Goal: Task Accomplishment & Management: Manage account settings

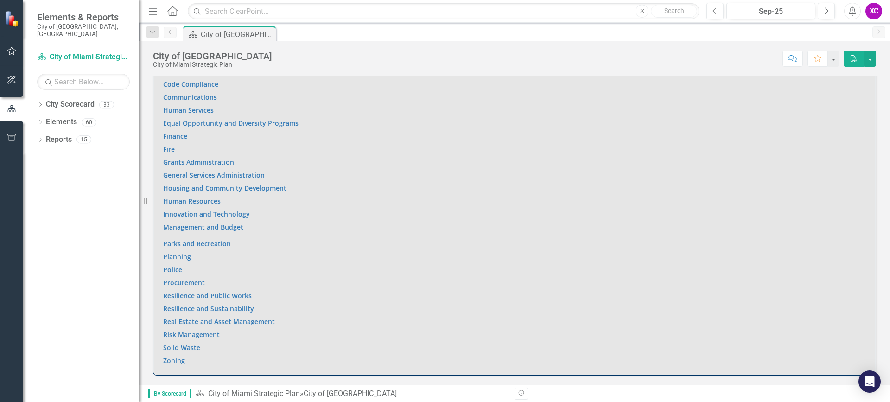
scroll to position [649, 0]
click at [220, 237] on link "Parks and Recreation" at bounding box center [197, 241] width 68 height 9
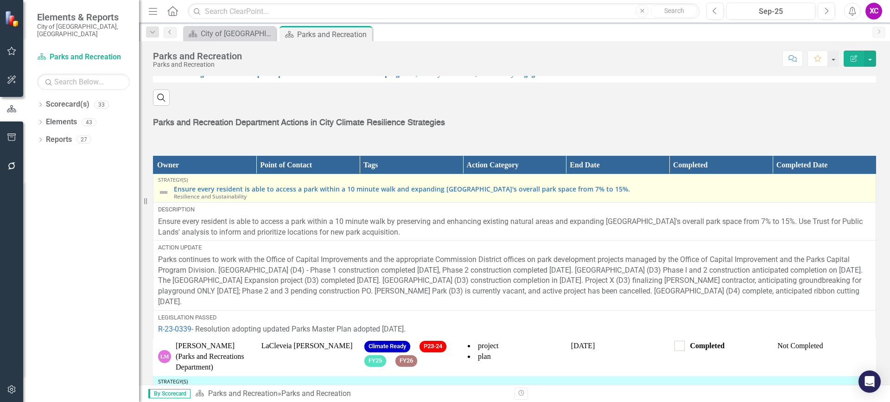
click at [167, 198] on img at bounding box center [163, 192] width 11 height 11
click at [163, 198] on img at bounding box center [163, 192] width 11 height 11
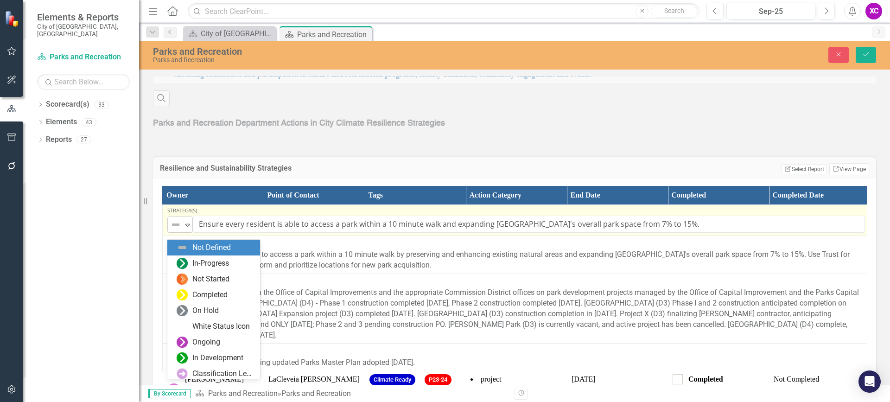
click at [188, 229] on icon "Expand" at bounding box center [187, 224] width 9 height 7
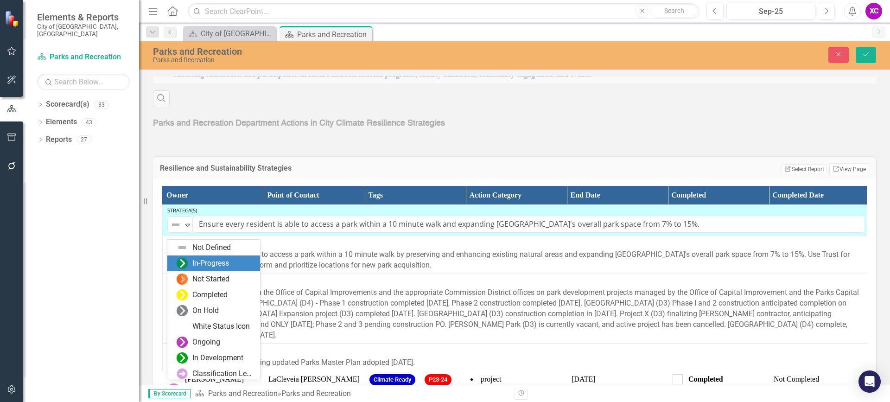
click at [217, 267] on div "In-Progress" at bounding box center [210, 263] width 37 height 11
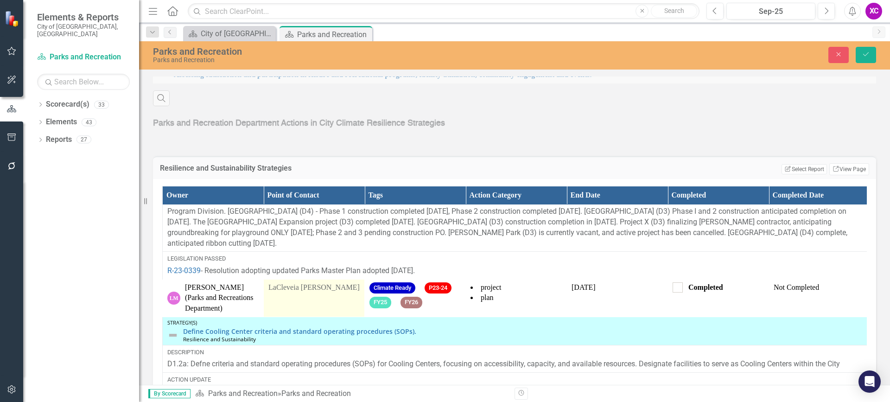
scroll to position [139, 0]
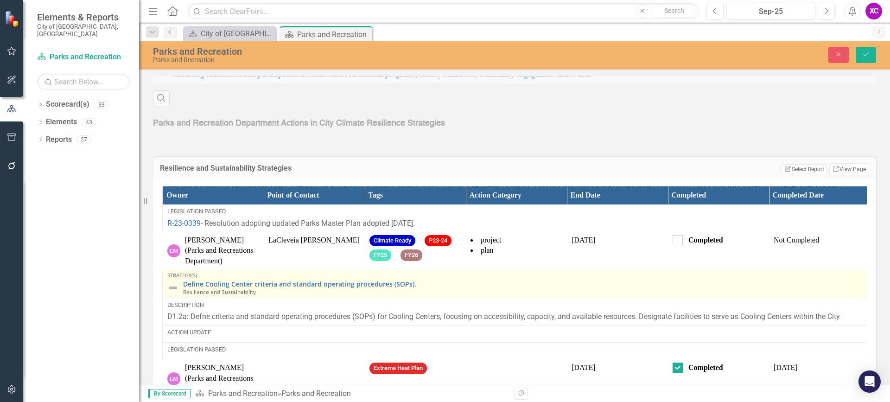
click at [173, 294] on img at bounding box center [172, 287] width 11 height 11
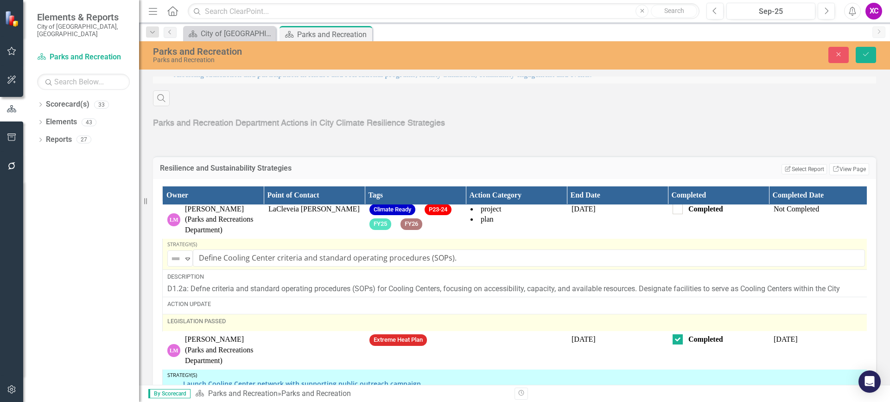
scroll to position [186, 0]
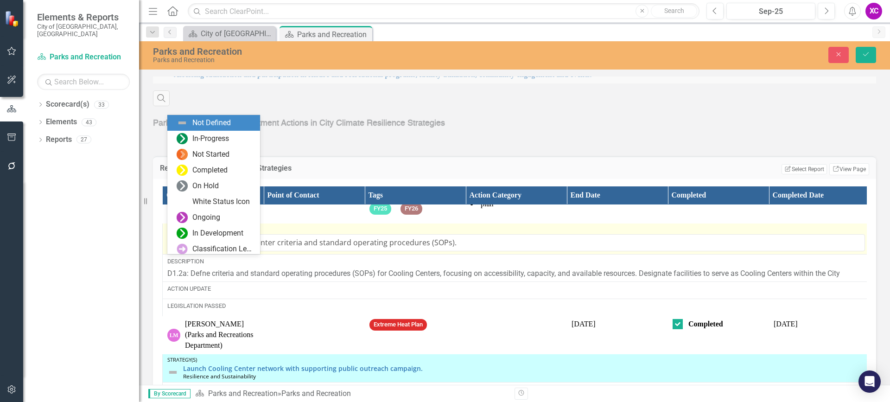
click at [188, 247] on icon "Expand" at bounding box center [187, 243] width 9 height 7
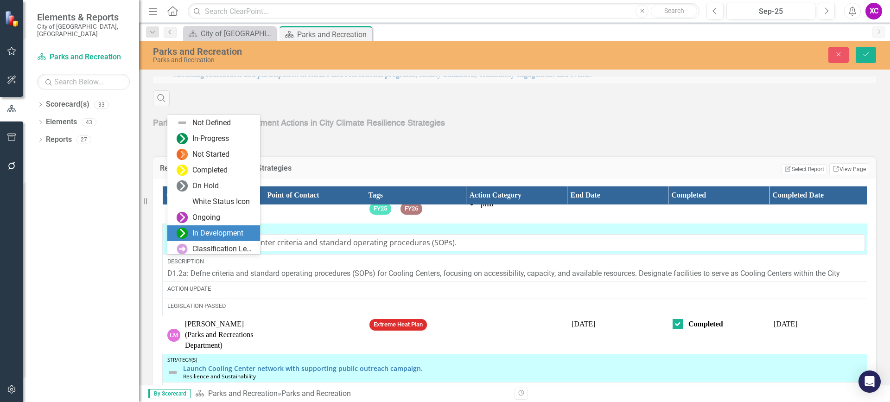
click at [216, 234] on div "In Development" at bounding box center [217, 233] width 51 height 11
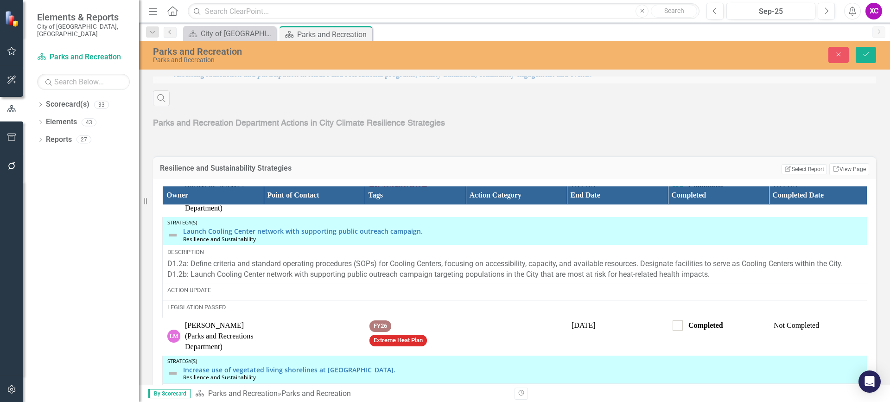
scroll to position [325, 0]
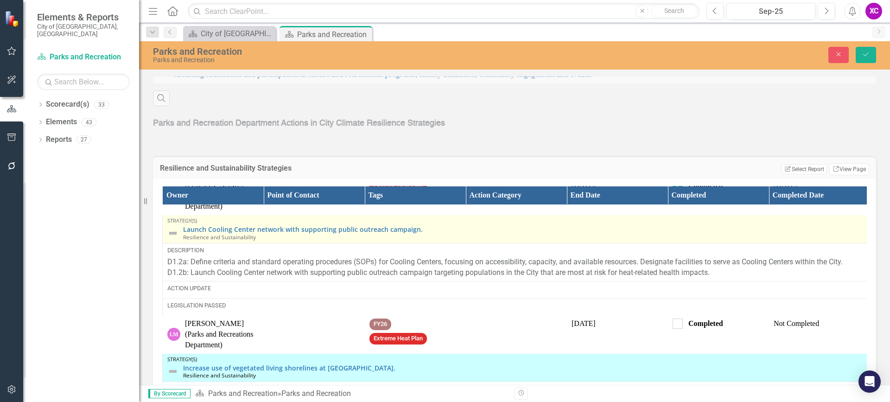
click at [175, 239] on img at bounding box center [172, 233] width 11 height 11
click at [174, 239] on img at bounding box center [172, 233] width 11 height 11
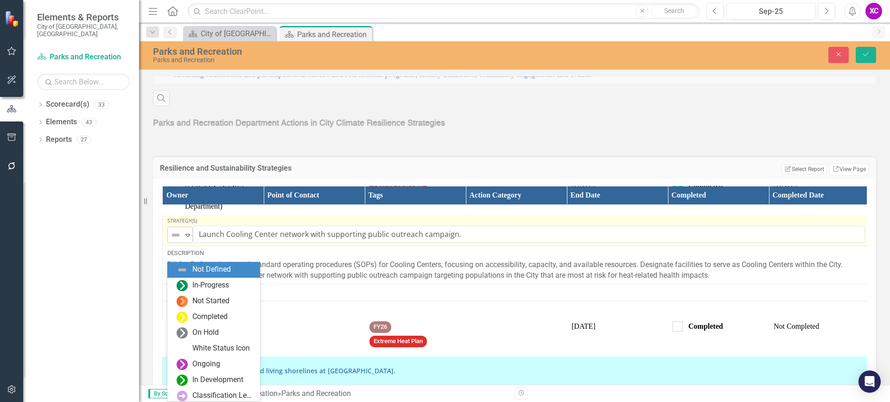
click at [188, 239] on icon "Expand" at bounding box center [187, 234] width 9 height 7
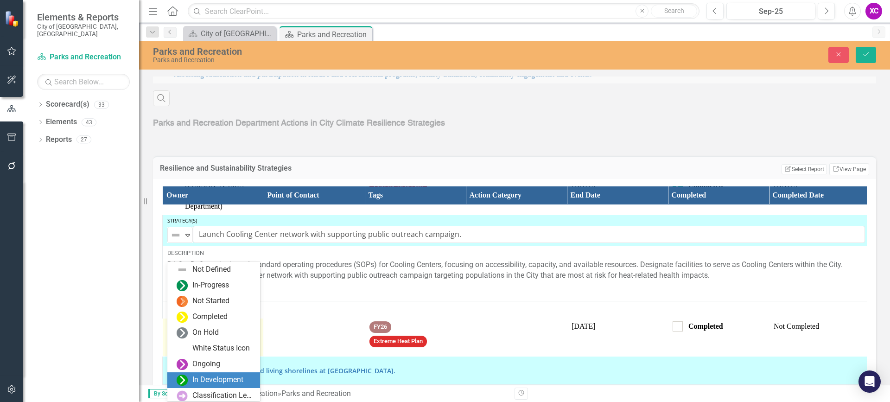
click at [219, 373] on div "In Development" at bounding box center [213, 380] width 93 height 16
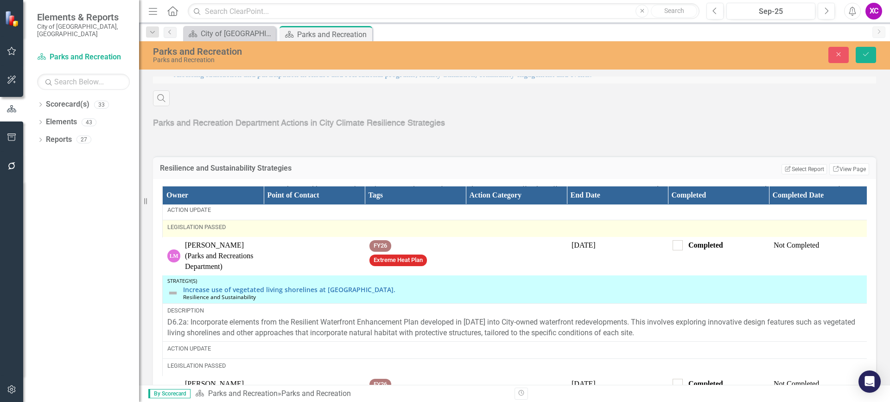
scroll to position [417, 0]
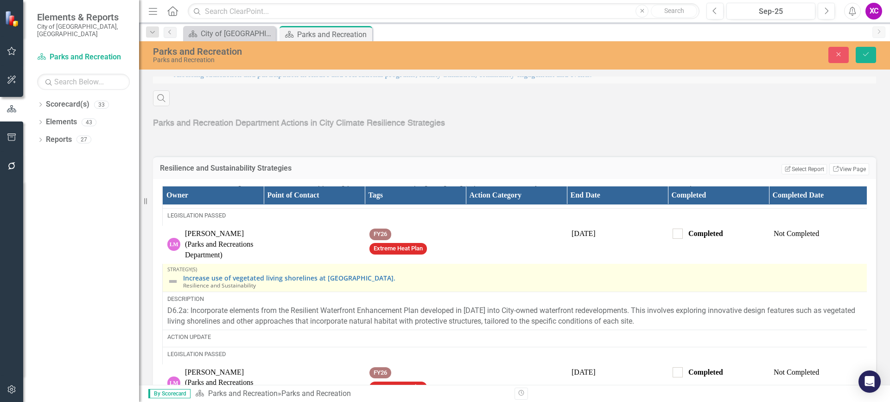
click at [174, 287] on img at bounding box center [172, 281] width 11 height 11
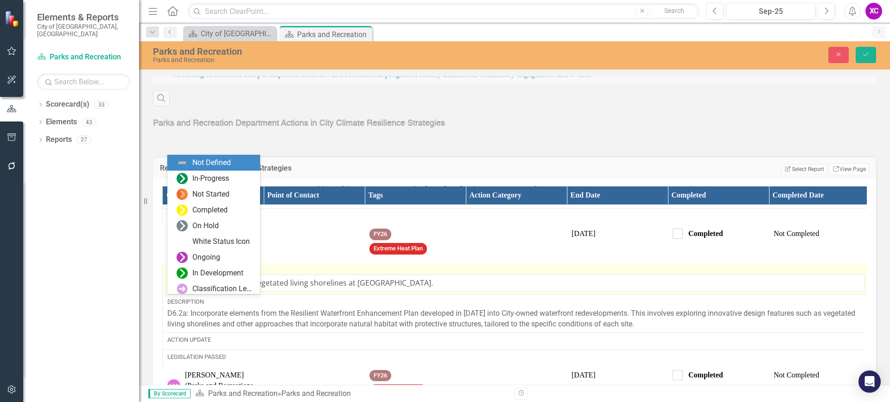
click at [186, 287] on icon "Expand" at bounding box center [187, 283] width 9 height 7
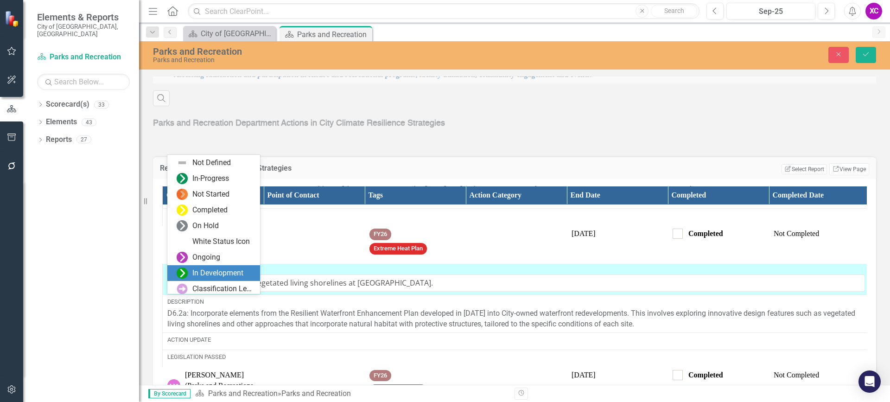
click at [217, 270] on div "In Development" at bounding box center [217, 273] width 51 height 11
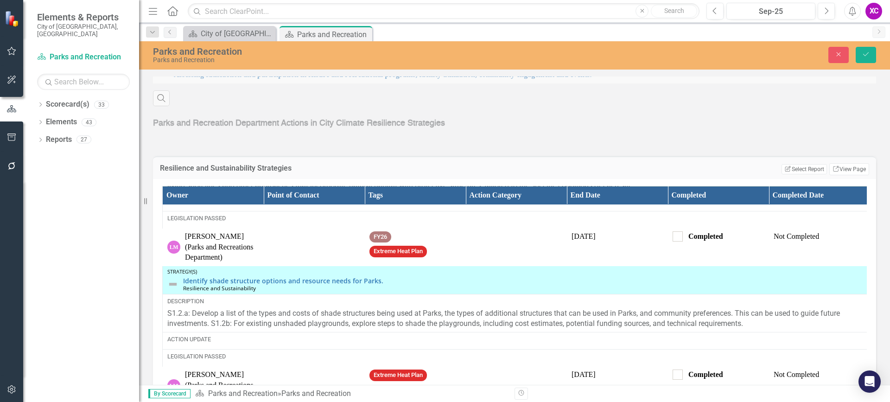
scroll to position [557, 0]
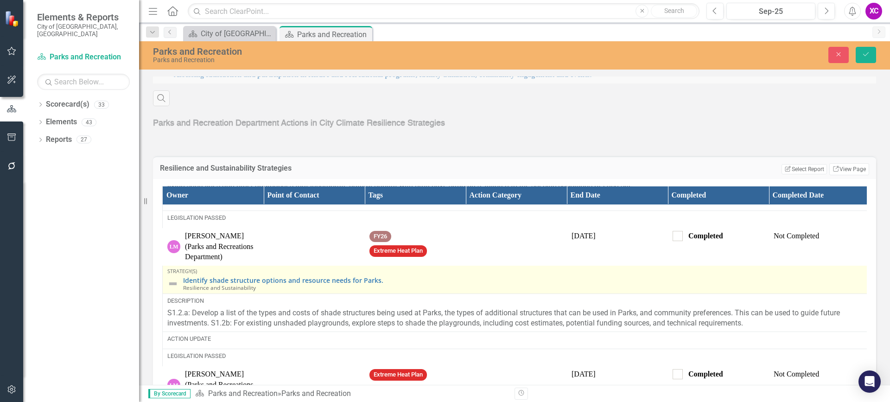
click at [174, 289] on img at bounding box center [172, 283] width 11 height 11
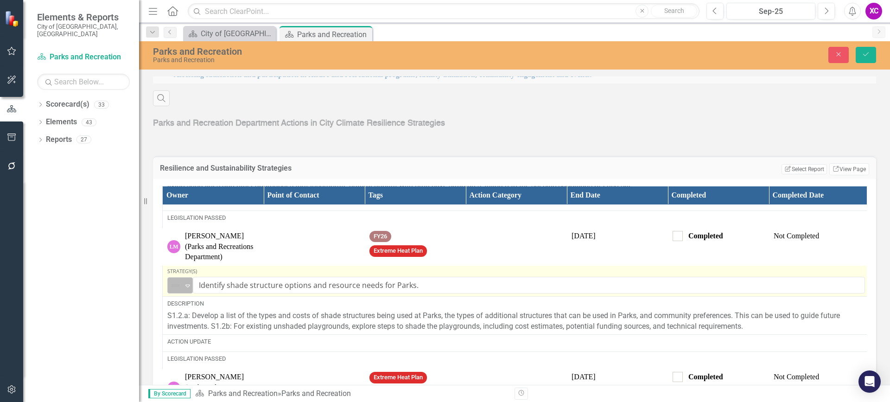
click at [185, 289] on icon "Expand" at bounding box center [187, 285] width 9 height 7
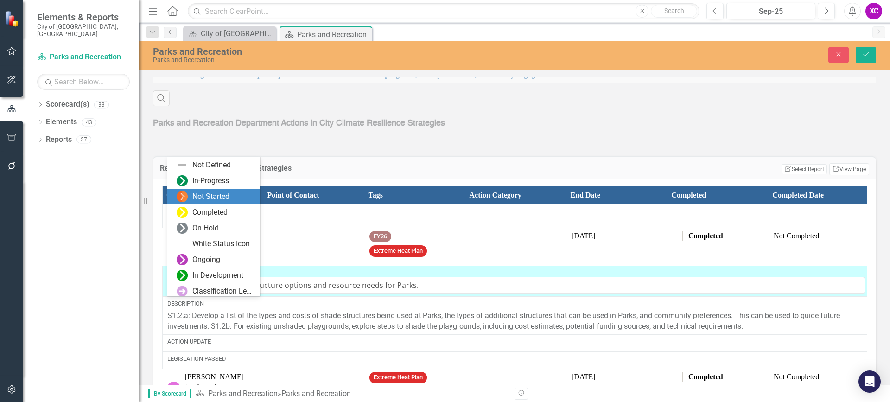
click at [224, 195] on div "Not Started" at bounding box center [210, 197] width 37 height 11
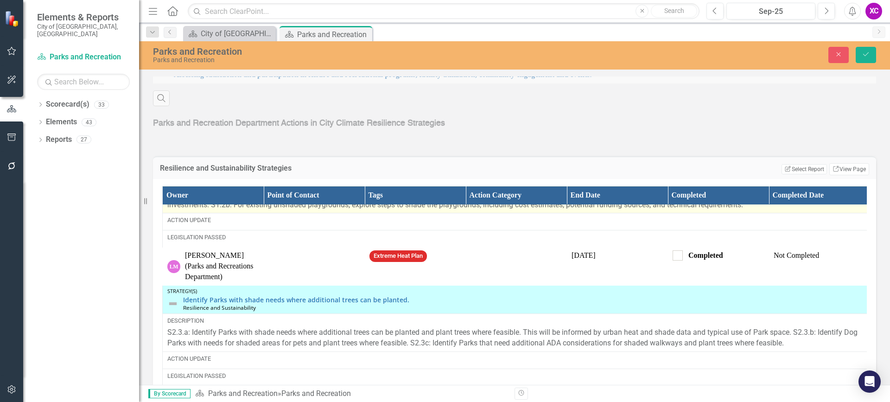
scroll to position [696, 0]
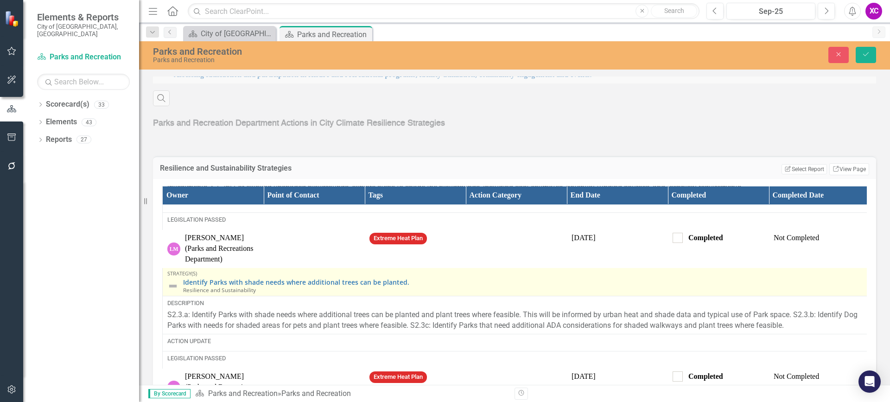
click at [175, 292] on img at bounding box center [172, 286] width 11 height 11
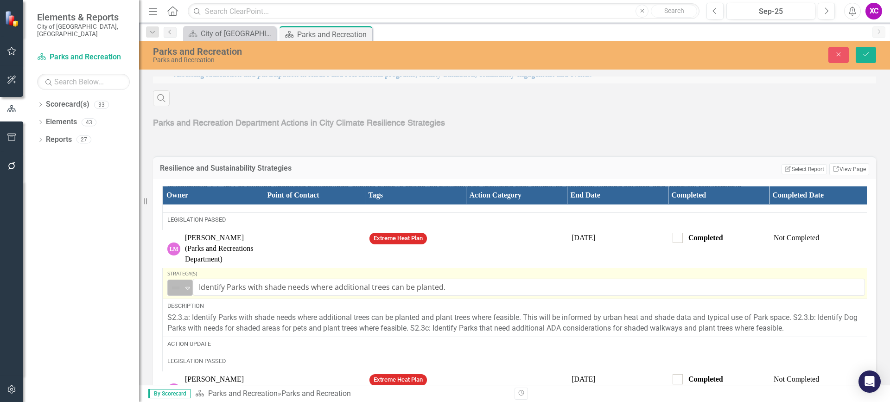
click at [186, 292] on icon "Expand" at bounding box center [187, 287] width 9 height 7
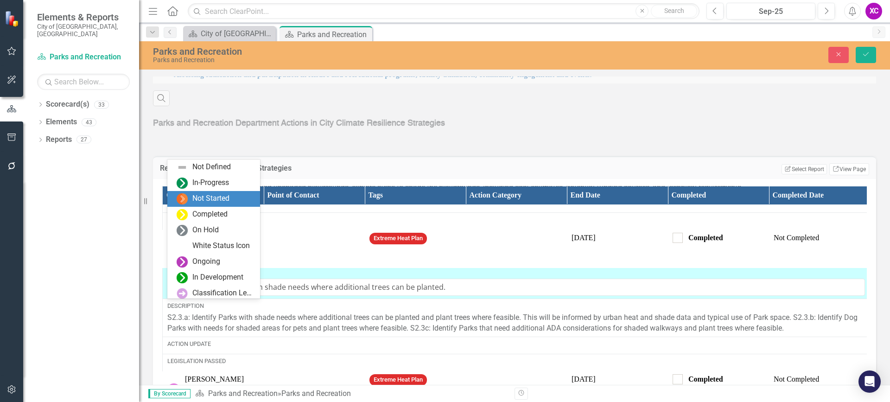
click at [226, 200] on div "Not Started" at bounding box center [210, 198] width 37 height 11
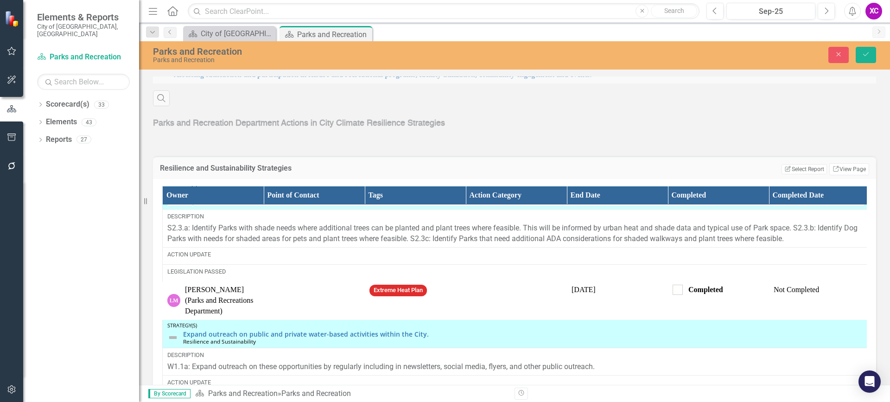
scroll to position [742, 0]
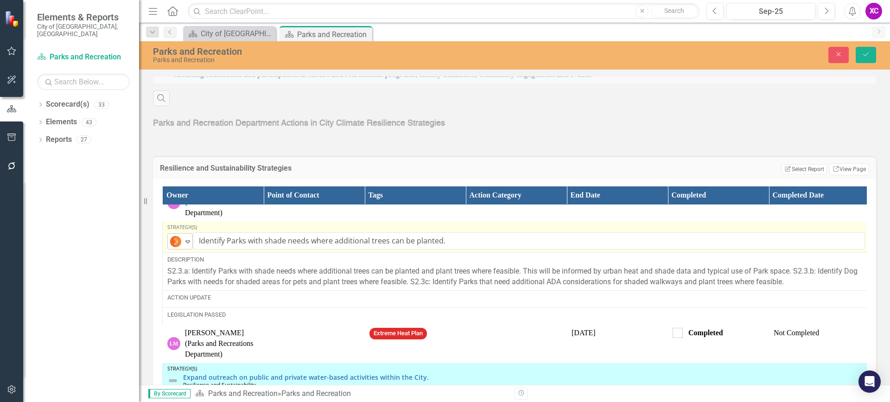
click at [186, 245] on icon "Expand" at bounding box center [187, 241] width 9 height 7
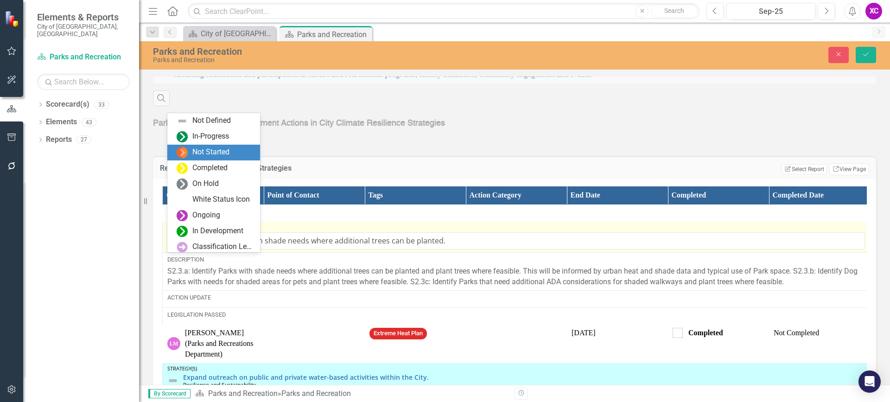
click at [186, 245] on icon "Expand" at bounding box center [187, 241] width 9 height 7
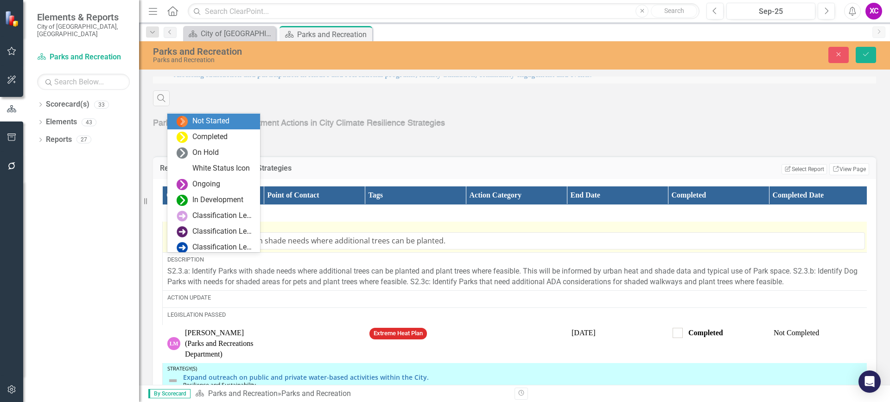
click at [186, 245] on icon "Expand" at bounding box center [187, 241] width 9 height 7
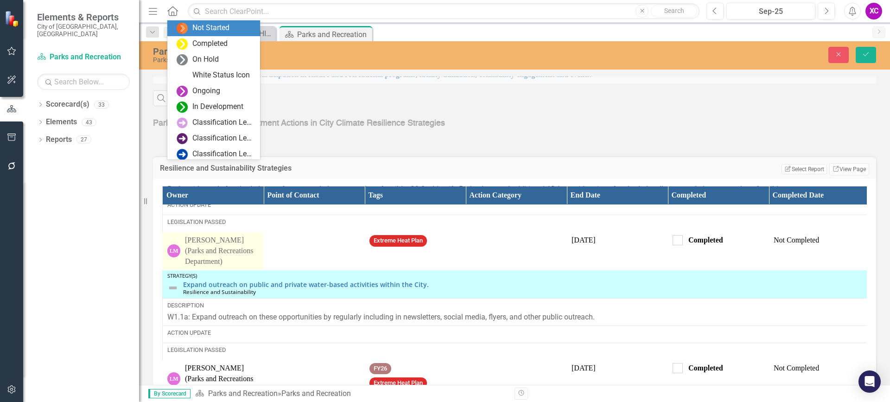
scroll to position [881, 0]
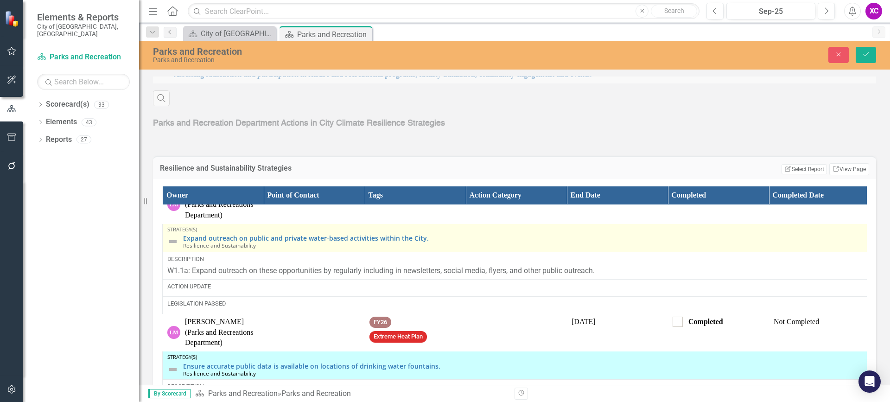
click at [174, 247] on img at bounding box center [172, 241] width 11 height 11
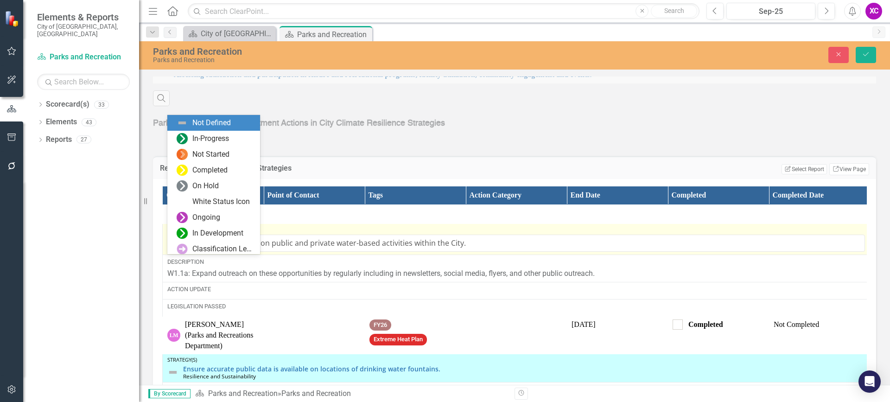
click at [186, 245] on icon at bounding box center [188, 244] width 5 height 3
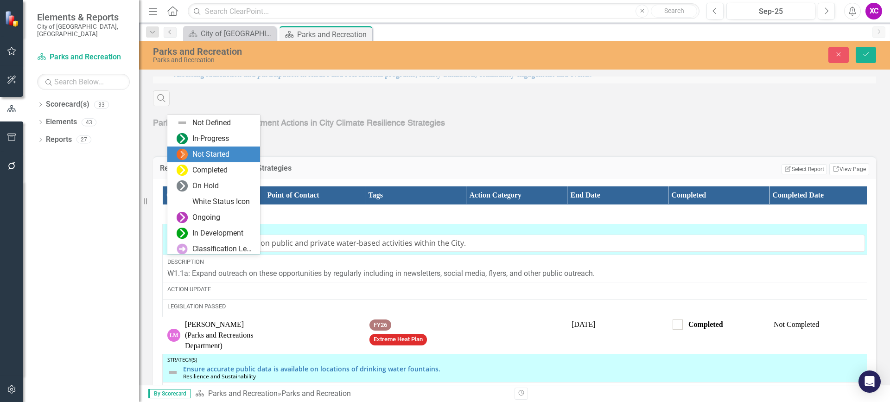
click at [220, 154] on div "Not Started" at bounding box center [210, 154] width 37 height 11
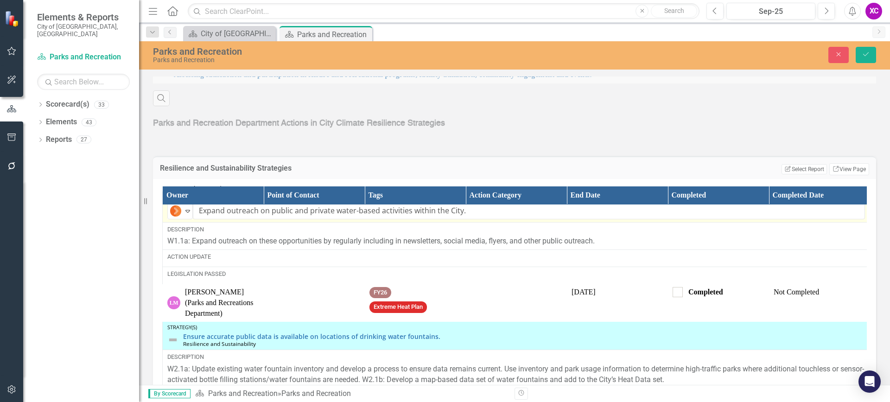
scroll to position [974, 0]
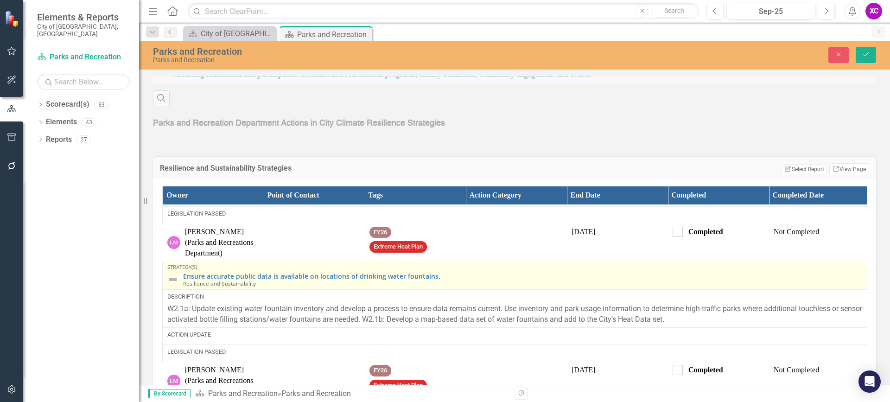
click at [176, 285] on img at bounding box center [172, 279] width 11 height 11
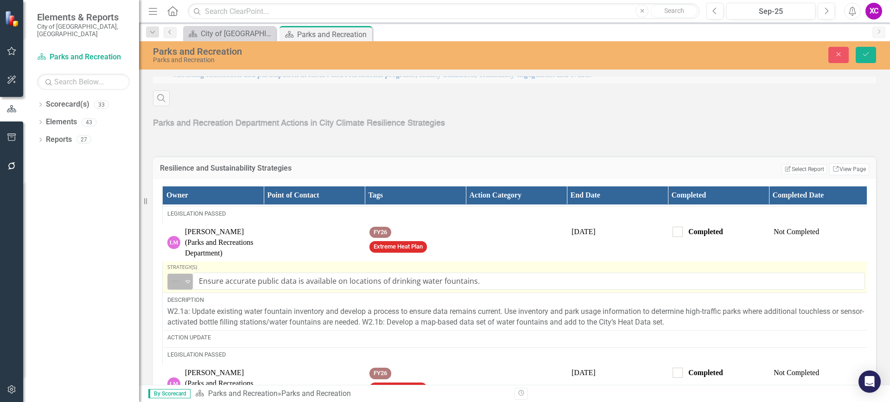
click at [190, 285] on icon "Expand" at bounding box center [187, 281] width 9 height 7
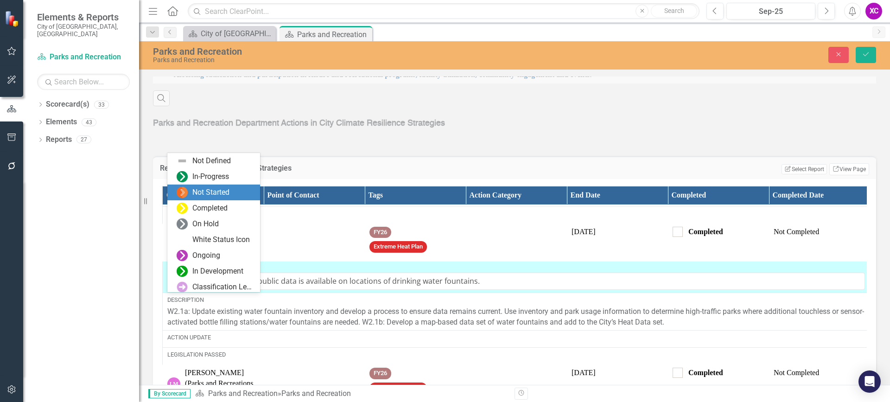
click at [218, 193] on div "Not Started" at bounding box center [210, 192] width 37 height 11
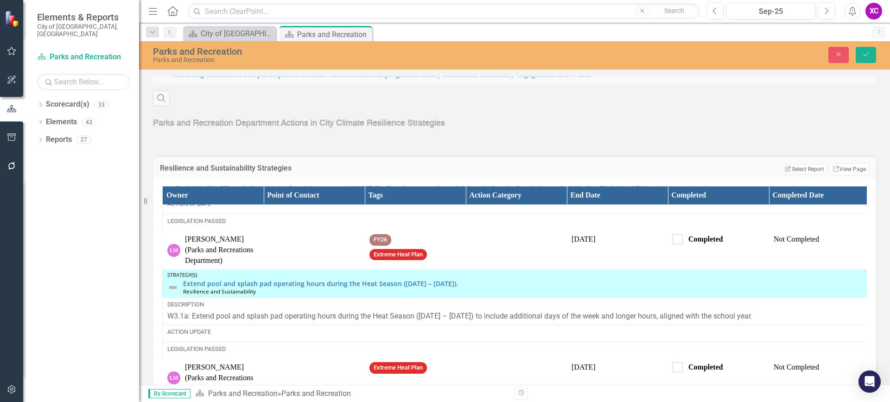
scroll to position [1113, 0]
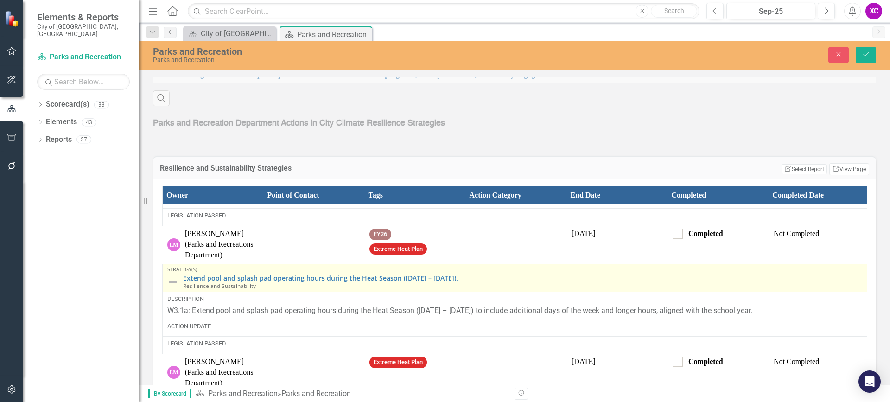
click at [173, 288] on img at bounding box center [172, 281] width 11 height 11
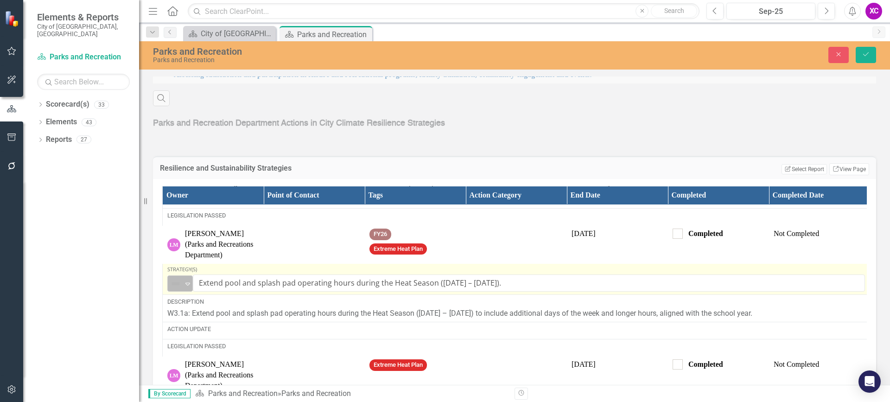
click at [188, 288] on icon "Expand" at bounding box center [187, 283] width 9 height 7
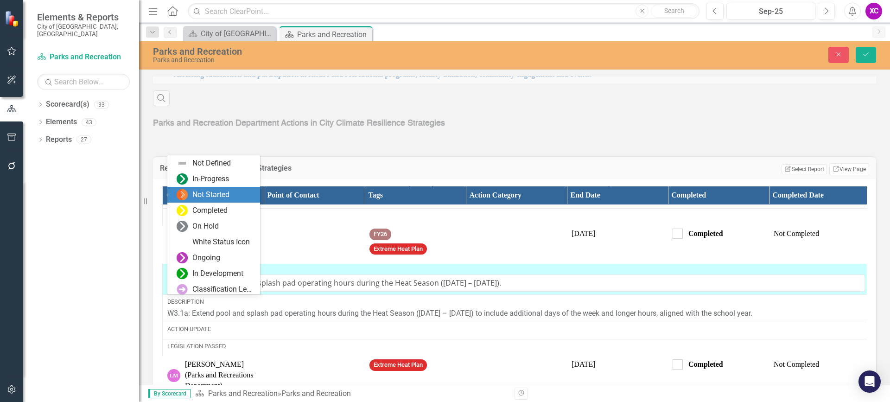
click at [230, 196] on div "Not Started" at bounding box center [210, 195] width 37 height 11
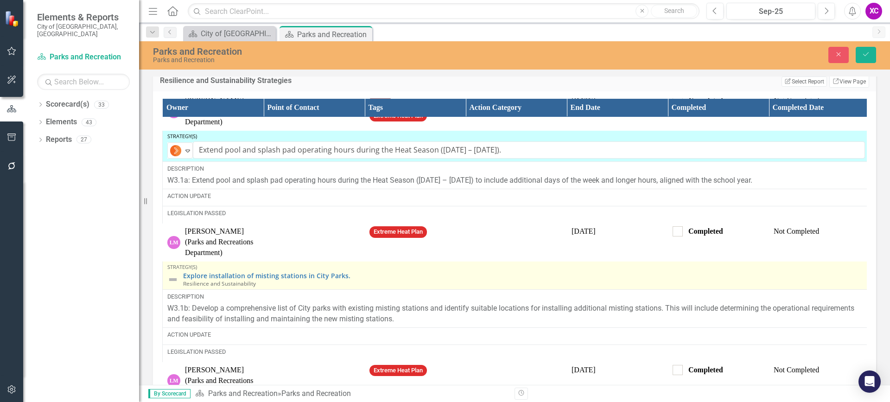
scroll to position [1239, 0]
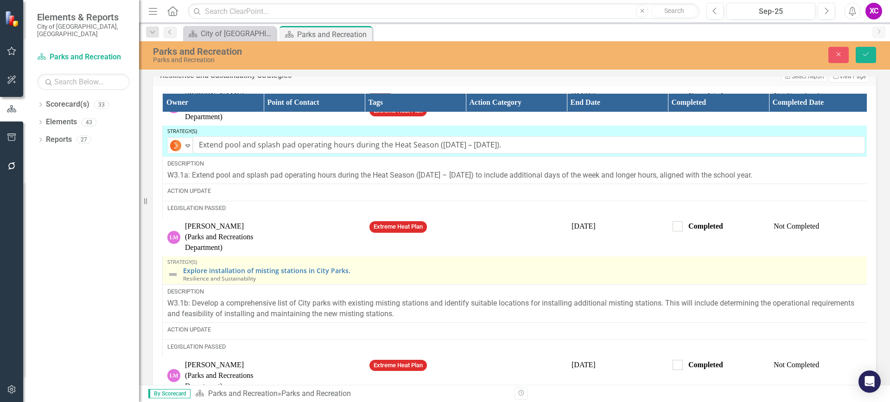
click at [174, 275] on img at bounding box center [172, 274] width 11 height 11
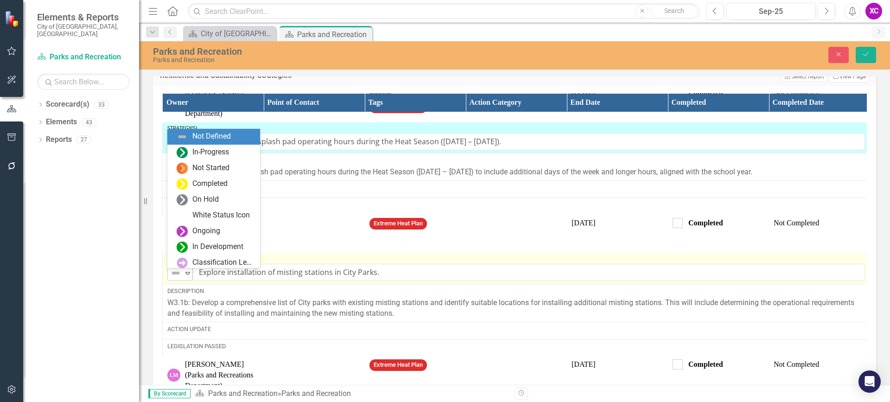
click at [186, 275] on icon at bounding box center [188, 273] width 5 height 3
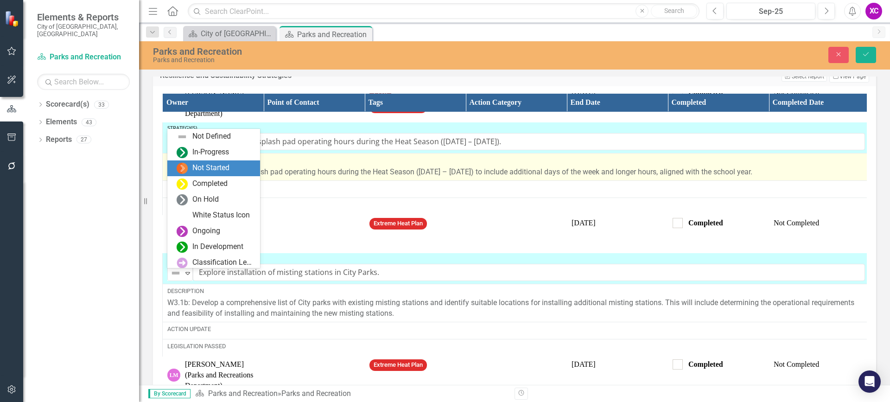
drag, startPoint x: 215, startPoint y: 165, endPoint x: 224, endPoint y: 169, distance: 9.3
click at [216, 165] on div "Not Started" at bounding box center [210, 168] width 37 height 11
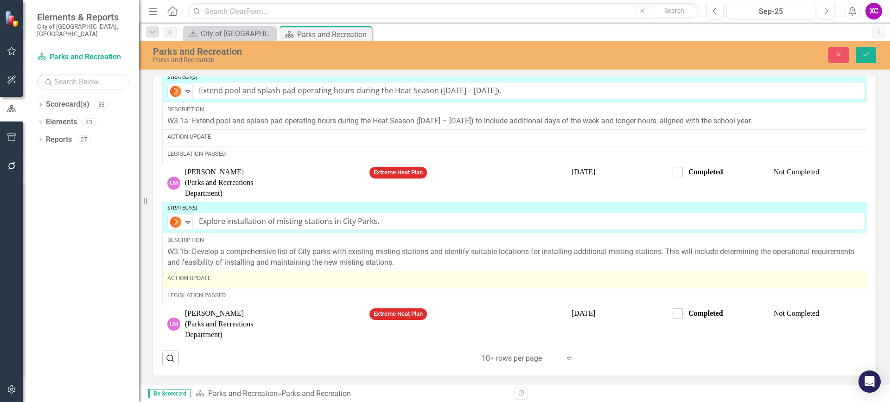
scroll to position [1297, 0]
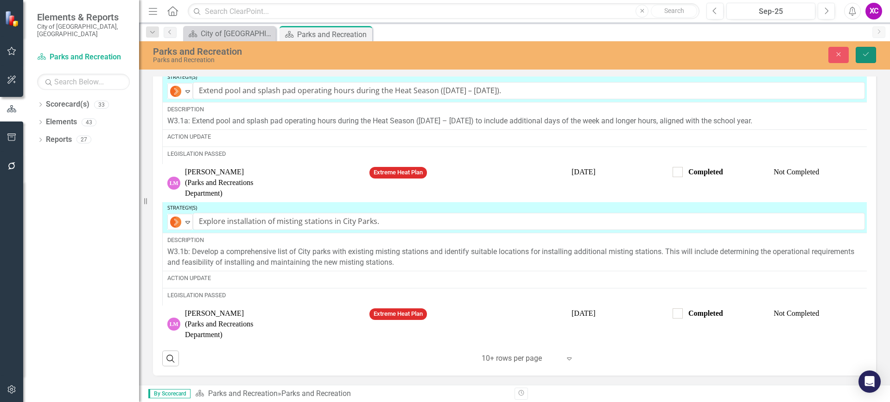
click at [867, 52] on icon "Save" at bounding box center [866, 54] width 8 height 6
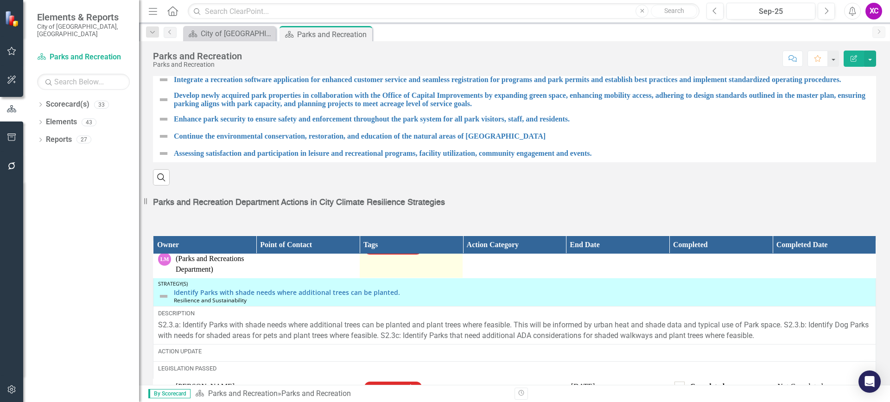
scroll to position [742, 0]
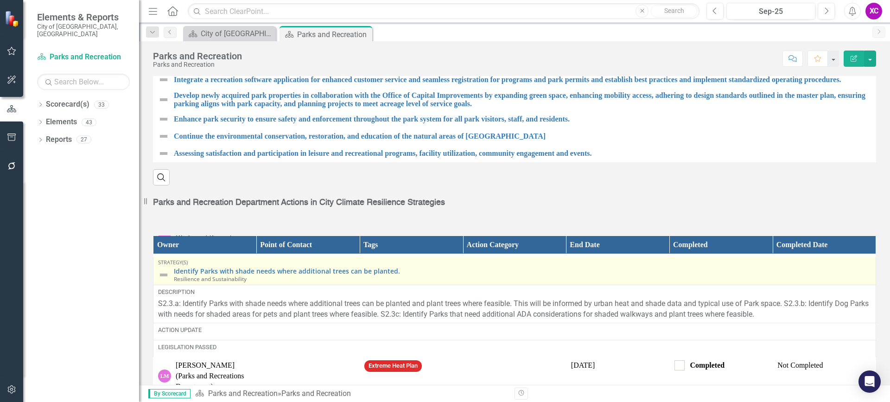
click at [165, 281] on img at bounding box center [163, 274] width 11 height 11
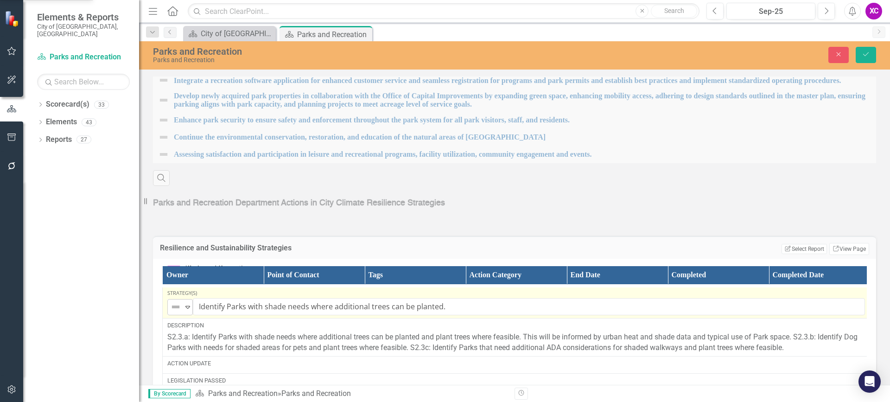
click at [189, 311] on icon "Expand" at bounding box center [187, 306] width 9 height 7
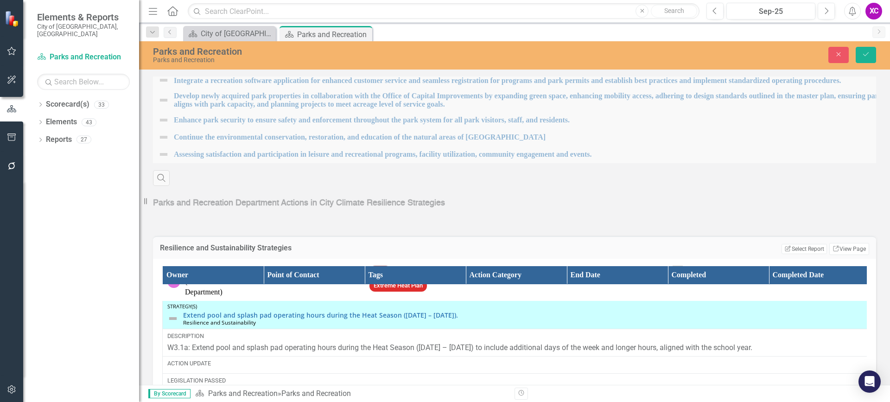
scroll to position [1155, 0]
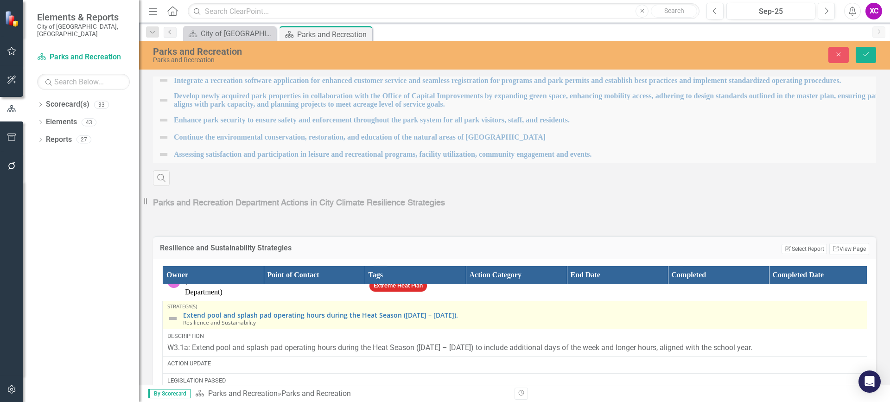
click at [171, 320] on img at bounding box center [172, 318] width 11 height 11
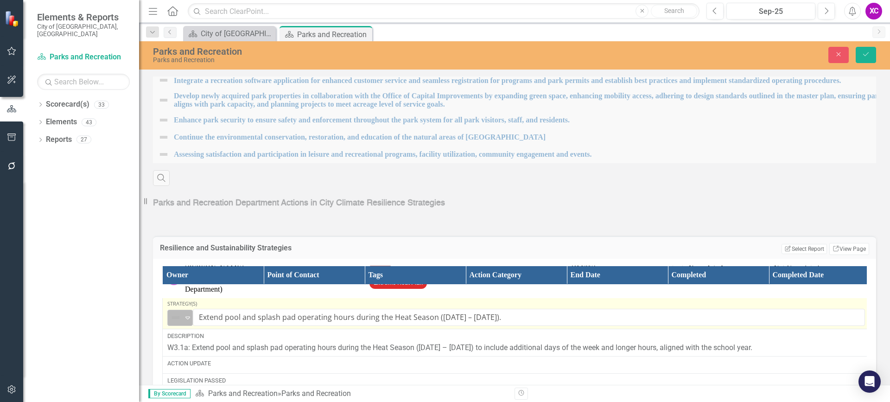
click at [188, 321] on icon "Expand" at bounding box center [187, 317] width 9 height 7
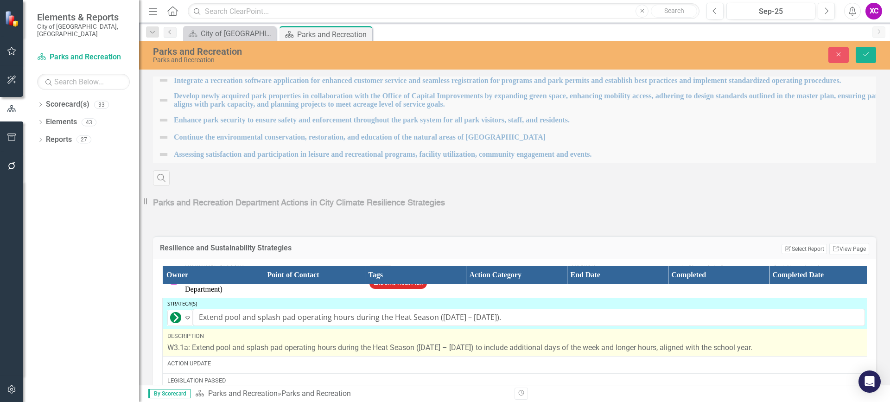
scroll to position [1158, 0]
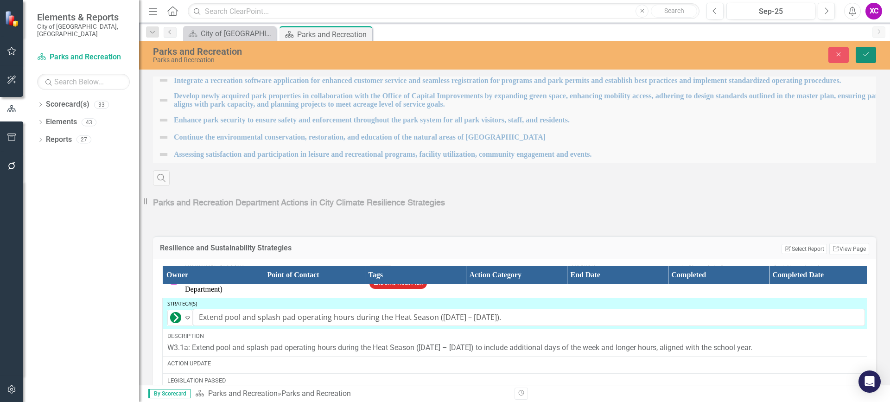
click at [865, 51] on icon "Save" at bounding box center [866, 54] width 8 height 6
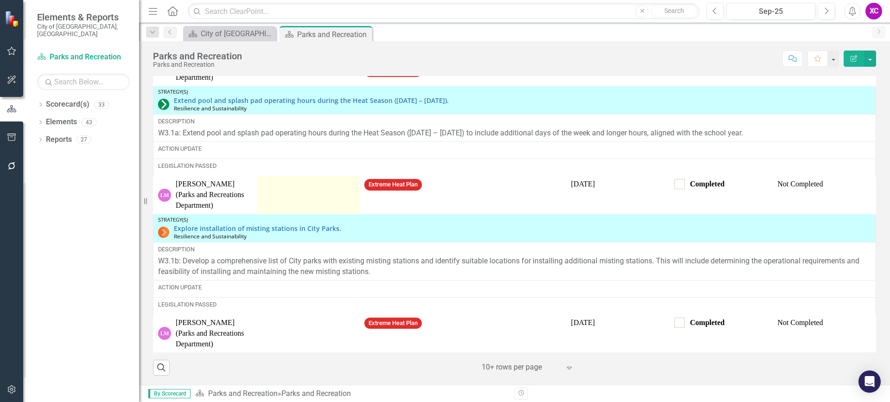
scroll to position [1258, 0]
